Goal: Task Accomplishment & Management: Manage account settings

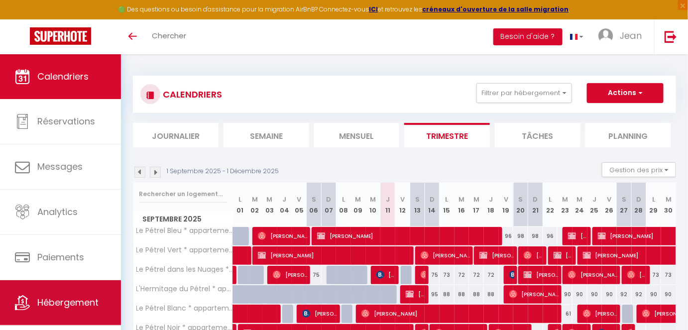
click at [93, 298] on span "Hébergement" at bounding box center [67, 302] width 61 height 12
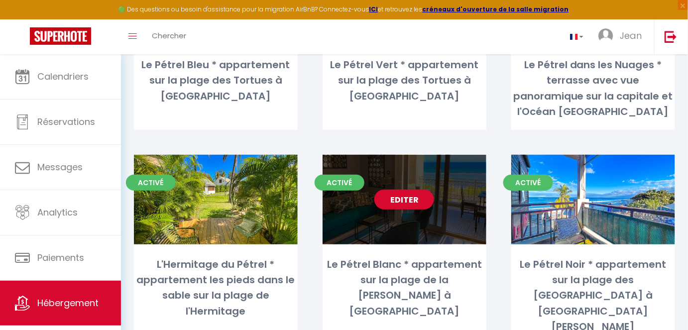
scroll to position [181, 0]
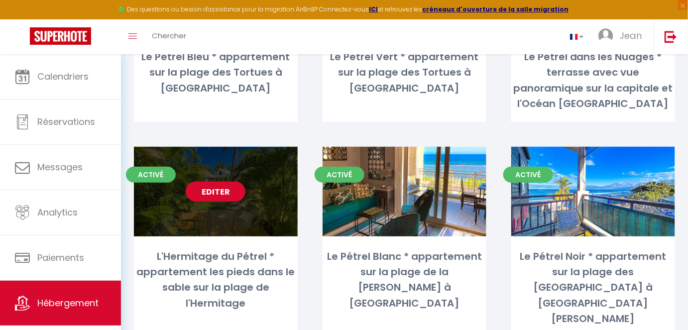
click at [219, 182] on link "Editer" at bounding box center [216, 192] width 60 height 20
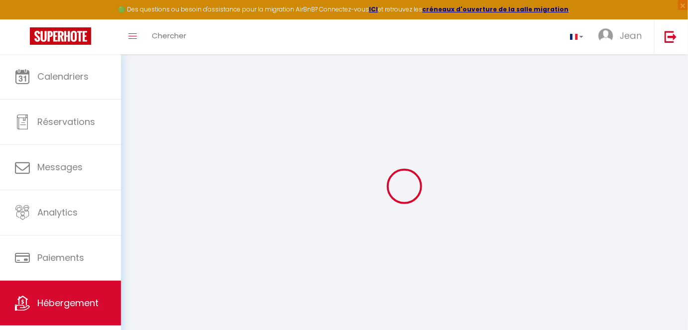
select select "+ 24 %"
select select "+ 30 %"
select select "+ 20 %"
select select
checkbox input "false"
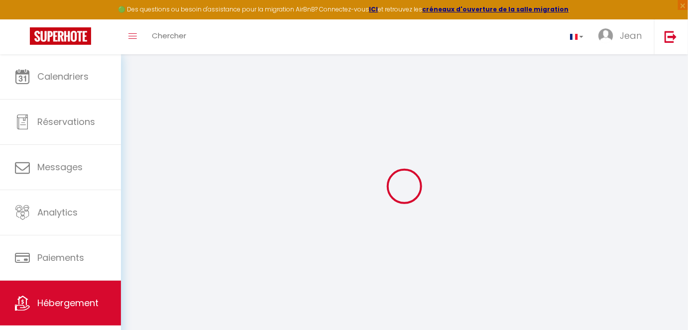
checkbox input "true"
select select
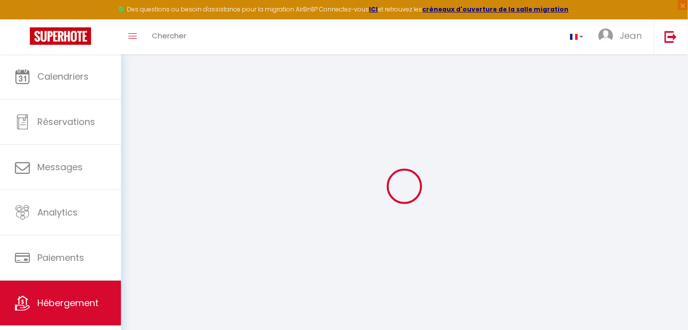
select select "-1"
select select "EUR"
select select "12213"
select select "12213-1504287768205912621"
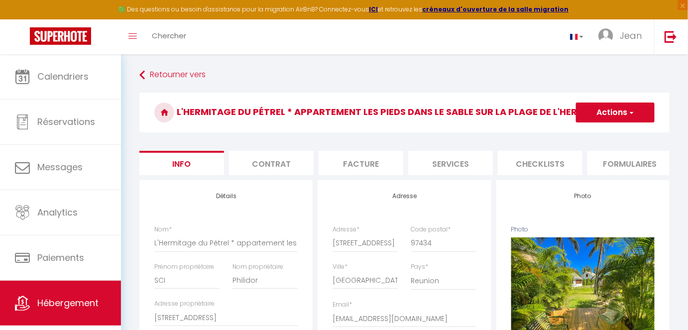
select select
checkbox input "false"
checkbox input "true"
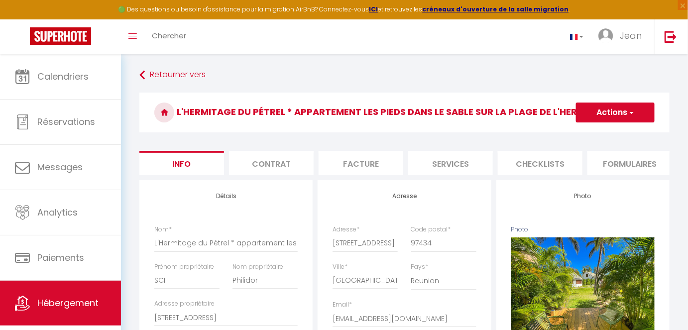
select select
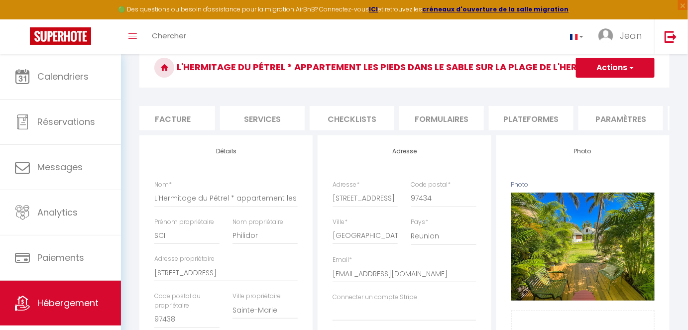
scroll to position [0, 199]
click at [542, 120] on li "Plateformes" at bounding box center [520, 118] width 85 height 24
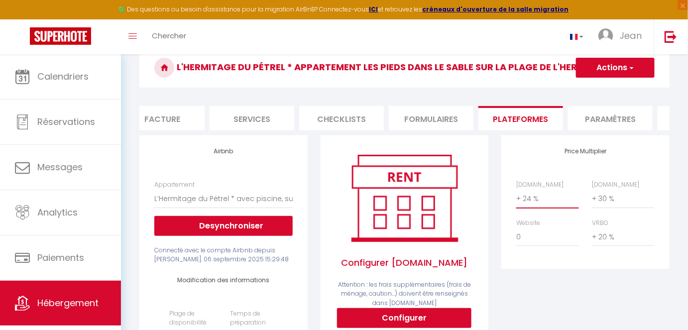
click at [519, 207] on select "0 + 1 % + 2 % + 3 % + 4 % + 5 % + 6 % + 7 % + 8 % + 9 %" at bounding box center [547, 198] width 63 height 19
select select "+ 22 %"
click at [516, 195] on select "0 + 1 % + 2 % + 3 % + 4 % + 5 % + 6 % + 7 % + 8 % + 9 %" at bounding box center [547, 198] width 63 height 19
click at [599, 70] on button "Actions" at bounding box center [615, 68] width 79 height 20
click at [599, 88] on link "Enregistrer" at bounding box center [614, 89] width 79 height 13
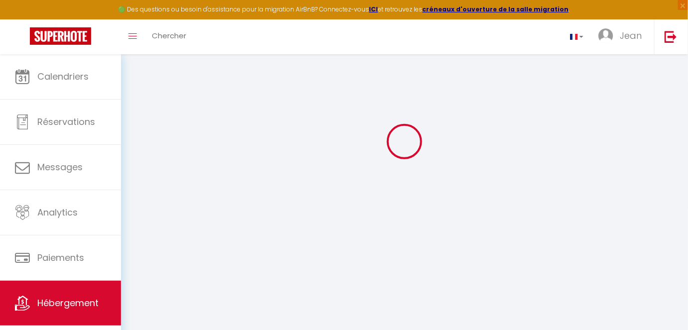
select select "-1"
select select "EUR"
select select "12213"
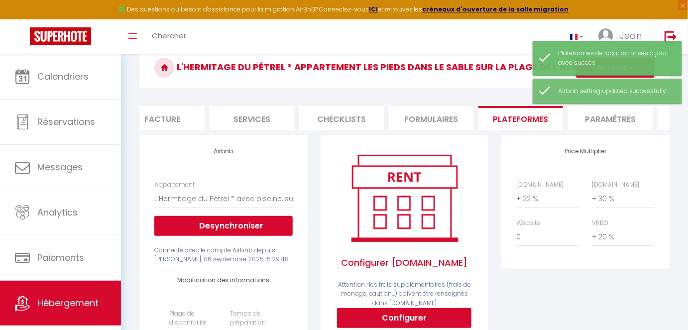
click at [300, 43] on div "Toggle menubar Chercher BUTTON [PERSON_NAME] Paramètres" at bounding box center [376, 36] width 608 height 35
